Goal: Find specific page/section: Find specific page/section

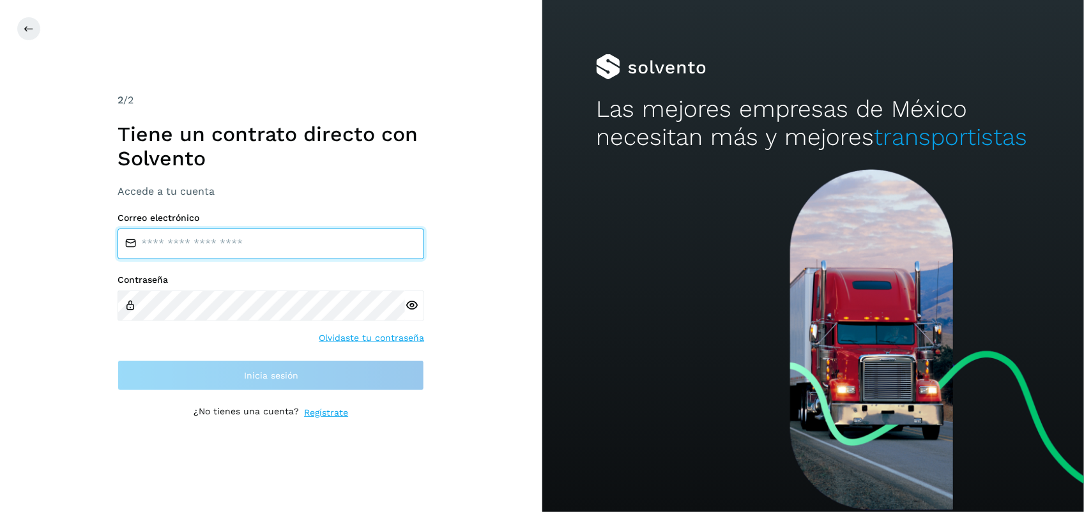
click at [256, 247] on input "email" at bounding box center [271, 244] width 307 height 31
type input "**********"
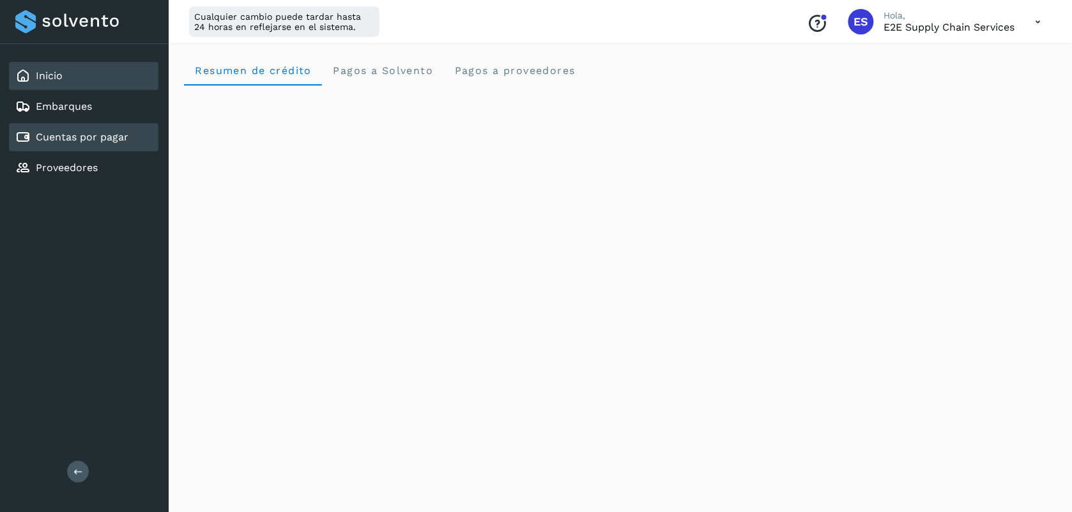
click at [81, 137] on link "Cuentas por pagar" at bounding box center [82, 137] width 93 height 12
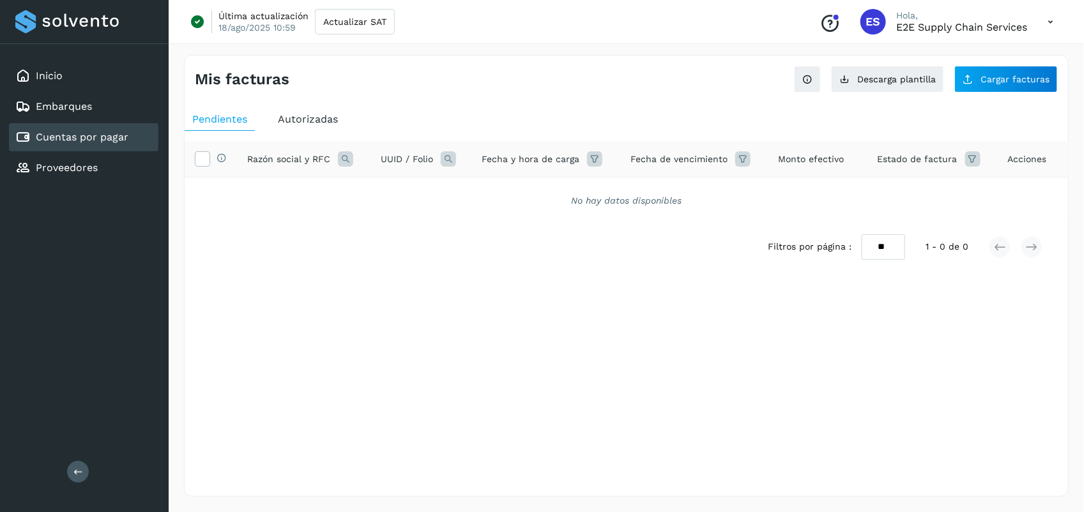
click at [313, 130] on div "Autorizadas" at bounding box center [307, 119] width 75 height 23
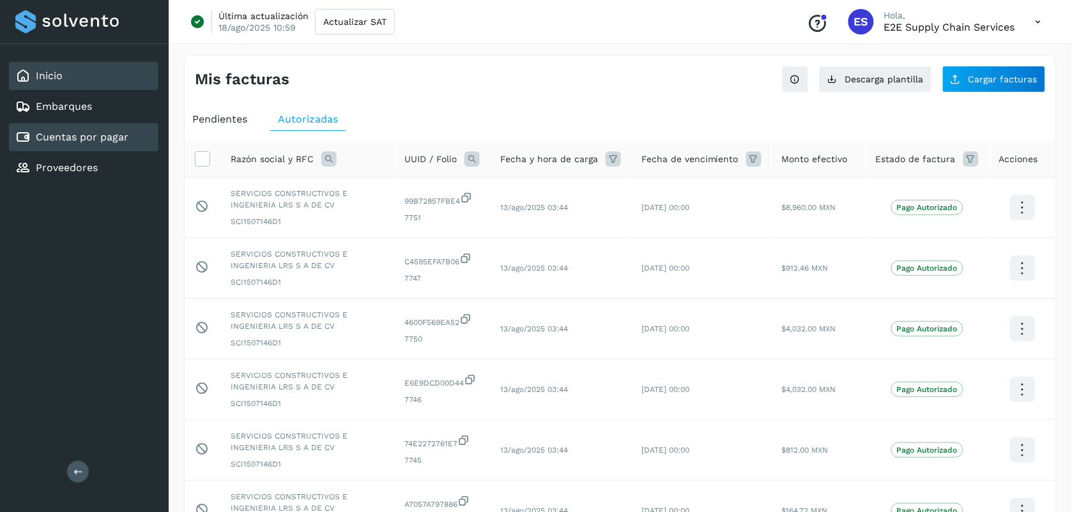
click at [48, 80] on link "Inicio" at bounding box center [49, 76] width 27 height 12
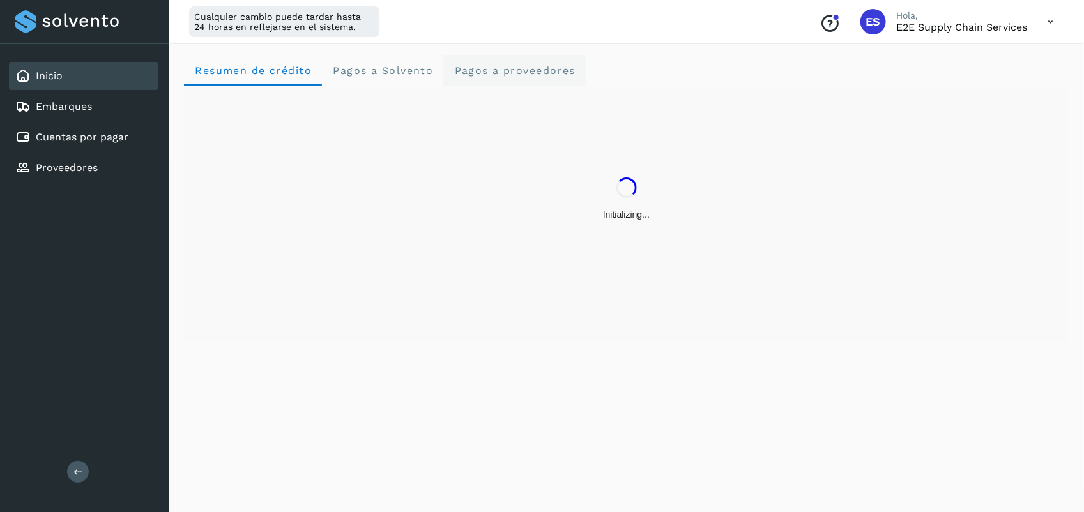
click at [569, 77] on proveedores "Pagos a proveedores" at bounding box center [514, 70] width 142 height 31
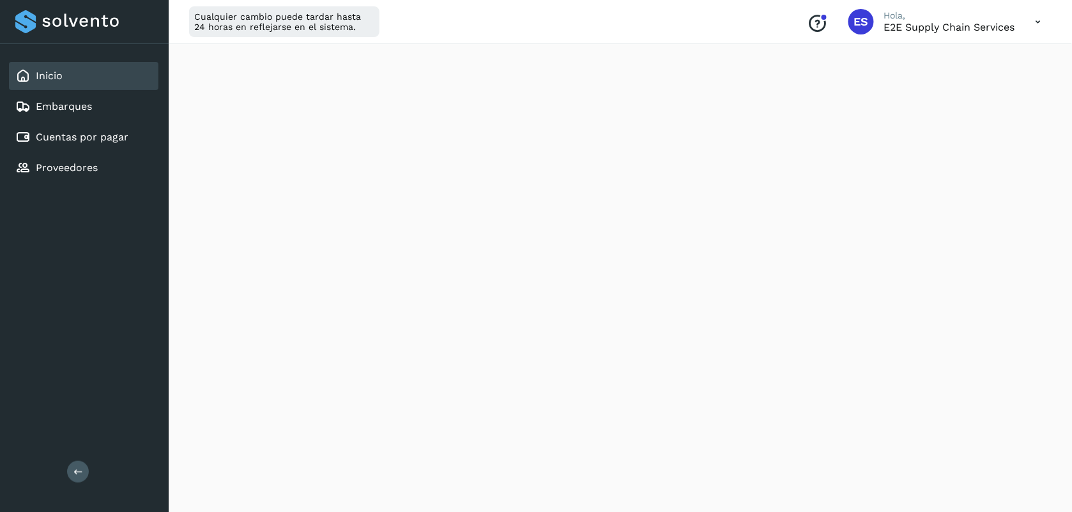
scroll to position [448, 0]
click at [1043, 21] on icon at bounding box center [1038, 22] width 26 height 26
click at [927, 84] on div "Cerrar sesión" at bounding box center [975, 82] width 152 height 24
